Goal: Task Accomplishment & Management: Complete application form

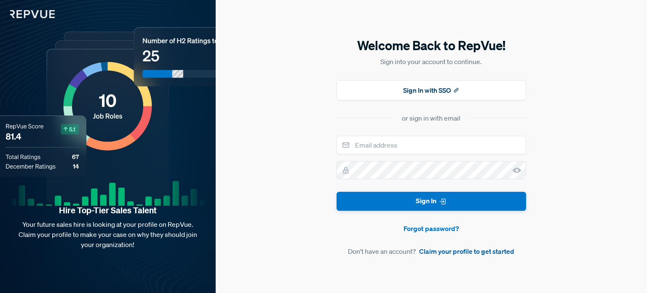
click at [460, 251] on link "Claim your profile to get started" at bounding box center [466, 251] width 95 height 10
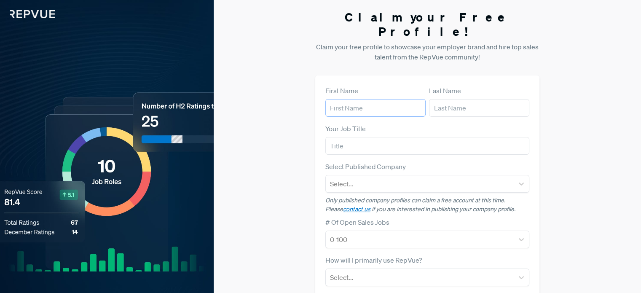
click at [347, 99] on input "text" at bounding box center [375, 108] width 100 height 18
type input "[PERSON_NAME]"
drag, startPoint x: 443, startPoint y: 92, endPoint x: 482, endPoint y: 122, distance: 49.6
click at [482, 122] on form "First Name [PERSON_NAME] Last Name Your Job Title Select Published Company Sele…" at bounding box center [427, 245] width 204 height 318
type input "[PERSON_NAME]"
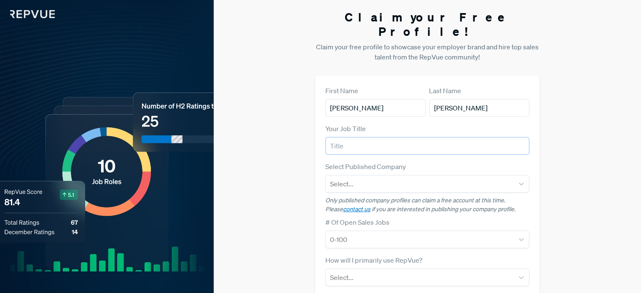
click at [384, 137] on input "text" at bounding box center [427, 146] width 204 height 18
type input "AI engineer"
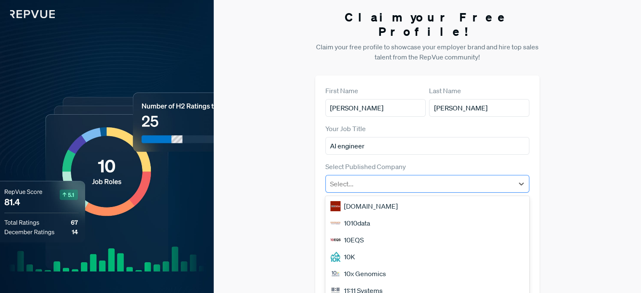
scroll to position [19, 0]
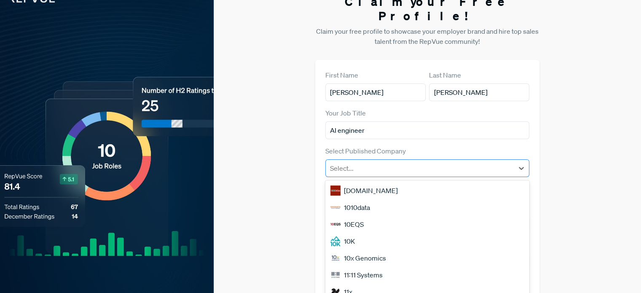
click at [369, 166] on div "50 results available. Use Up and Down to choose options, press Enter to select …" at bounding box center [427, 168] width 204 height 18
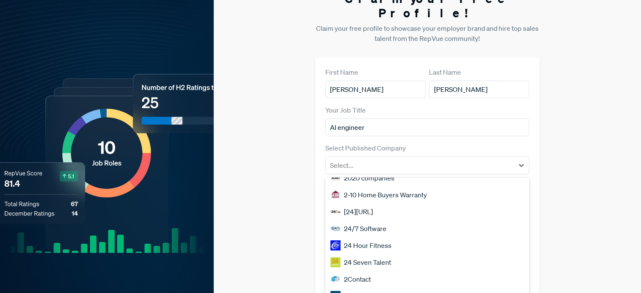
scroll to position [720, 0]
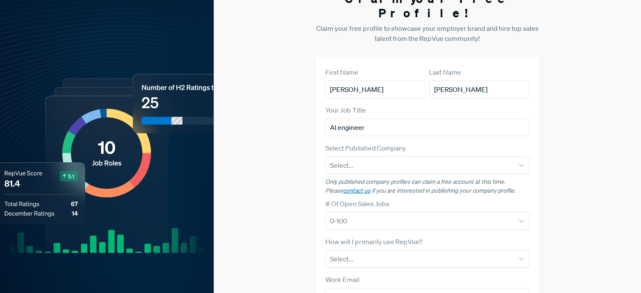
click at [316, 166] on div "First Name [PERSON_NAME] Last Name [PERSON_NAME] Your Job Title AI engineer Sel…" at bounding box center [427, 226] width 224 height 338
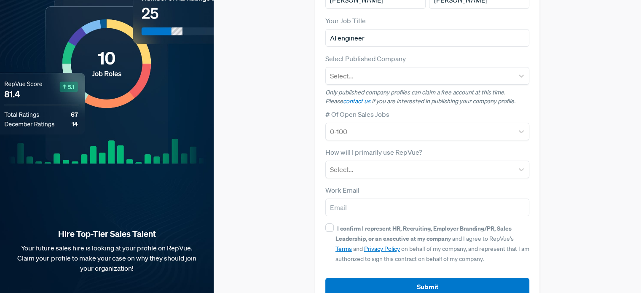
scroll to position [116, 0]
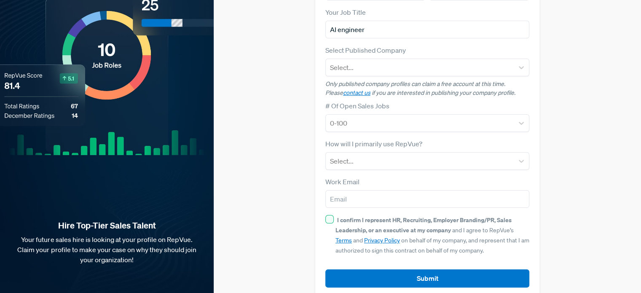
click at [330, 214] on div "I confirm I represent HR, Recruiting, Employer Branding/PR, Sales Leadership, o…" at bounding box center [427, 234] width 204 height 40
click at [330, 215] on input "I confirm I represent HR, Recruiting, Employer Branding/PR, Sales Leadership, o…" at bounding box center [329, 219] width 8 height 8
checkbox input "true"
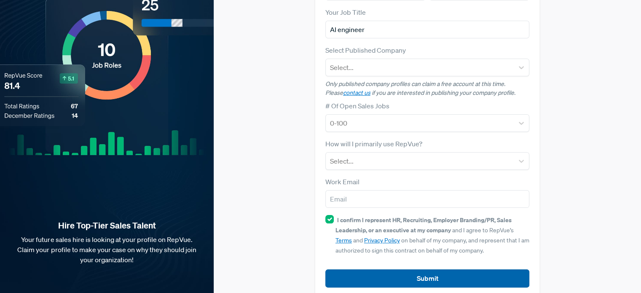
click at [371, 269] on button "Submit" at bounding box center [427, 278] width 204 height 18
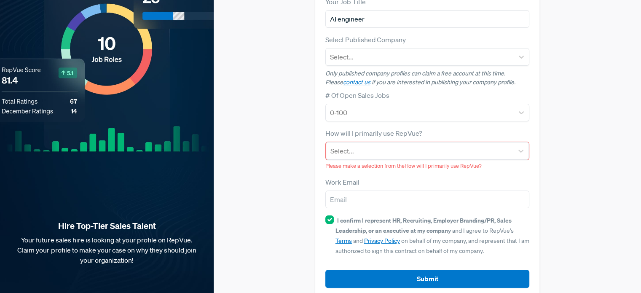
click at [380, 146] on div "Select... Please make a selection from the How will I primarily use RepVue?" at bounding box center [427, 156] width 204 height 29
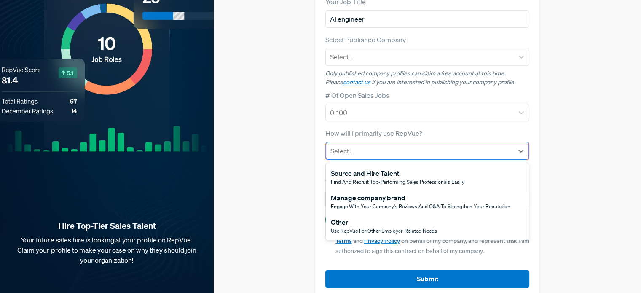
click at [386, 145] on div at bounding box center [419, 151] width 179 height 12
click at [365, 227] on span "Use RepVue for other employer-related needs" at bounding box center [384, 230] width 106 height 7
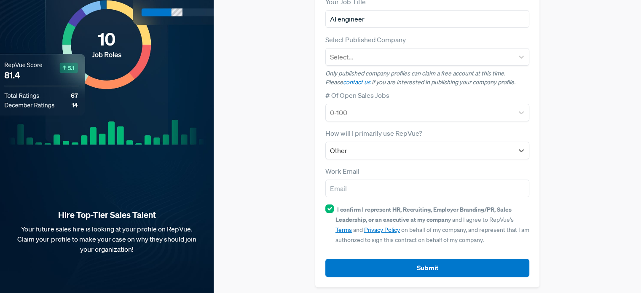
scroll to position [116, 0]
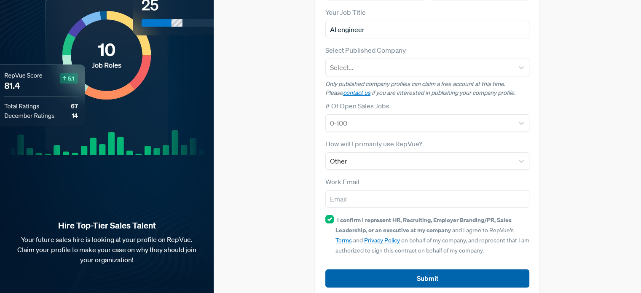
click at [388, 269] on button "Submit" at bounding box center [427, 278] width 204 height 18
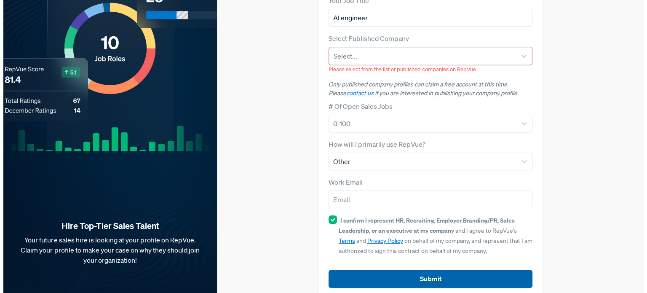
scroll to position [0, 0]
